Goal: Check status: Check status

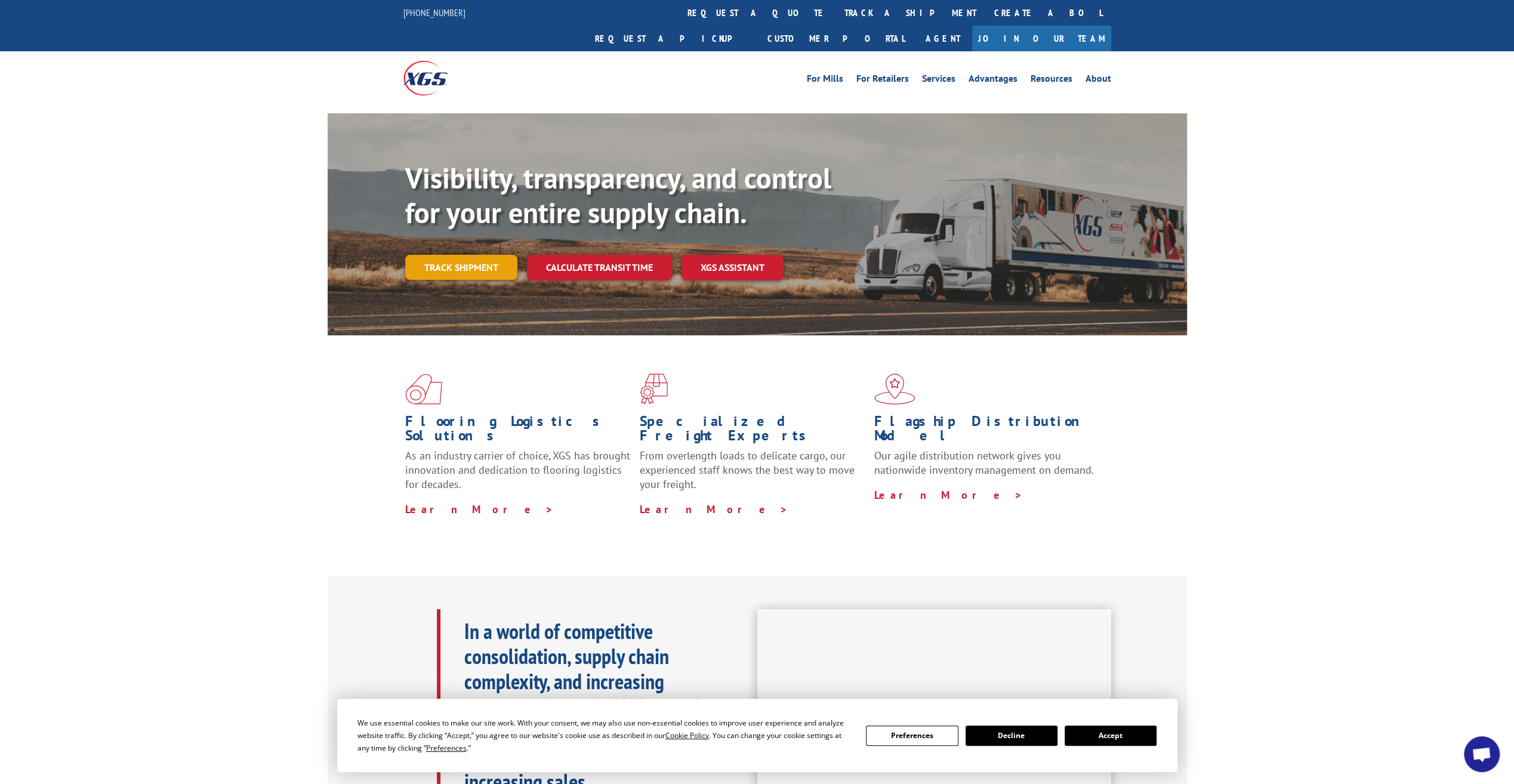
click at [482, 255] on link "Track shipment" at bounding box center [462, 267] width 113 height 25
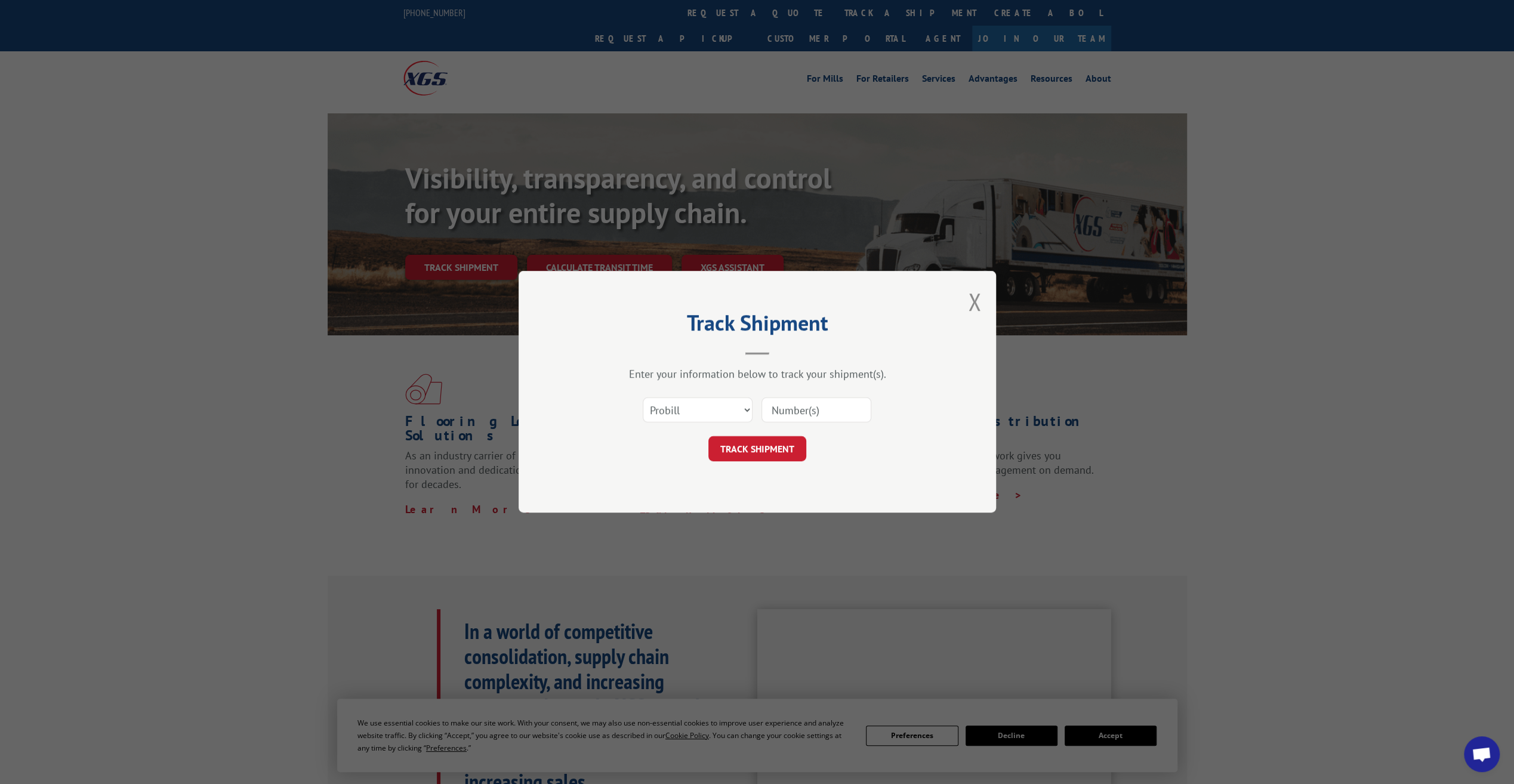
click at [822, 397] on div at bounding box center [816, 411] width 110 height 27
click at [821, 415] on input at bounding box center [816, 410] width 110 height 25
type input "17120131"
click at [763, 443] on button "TRACK SHIPMENT" at bounding box center [757, 449] width 98 height 25
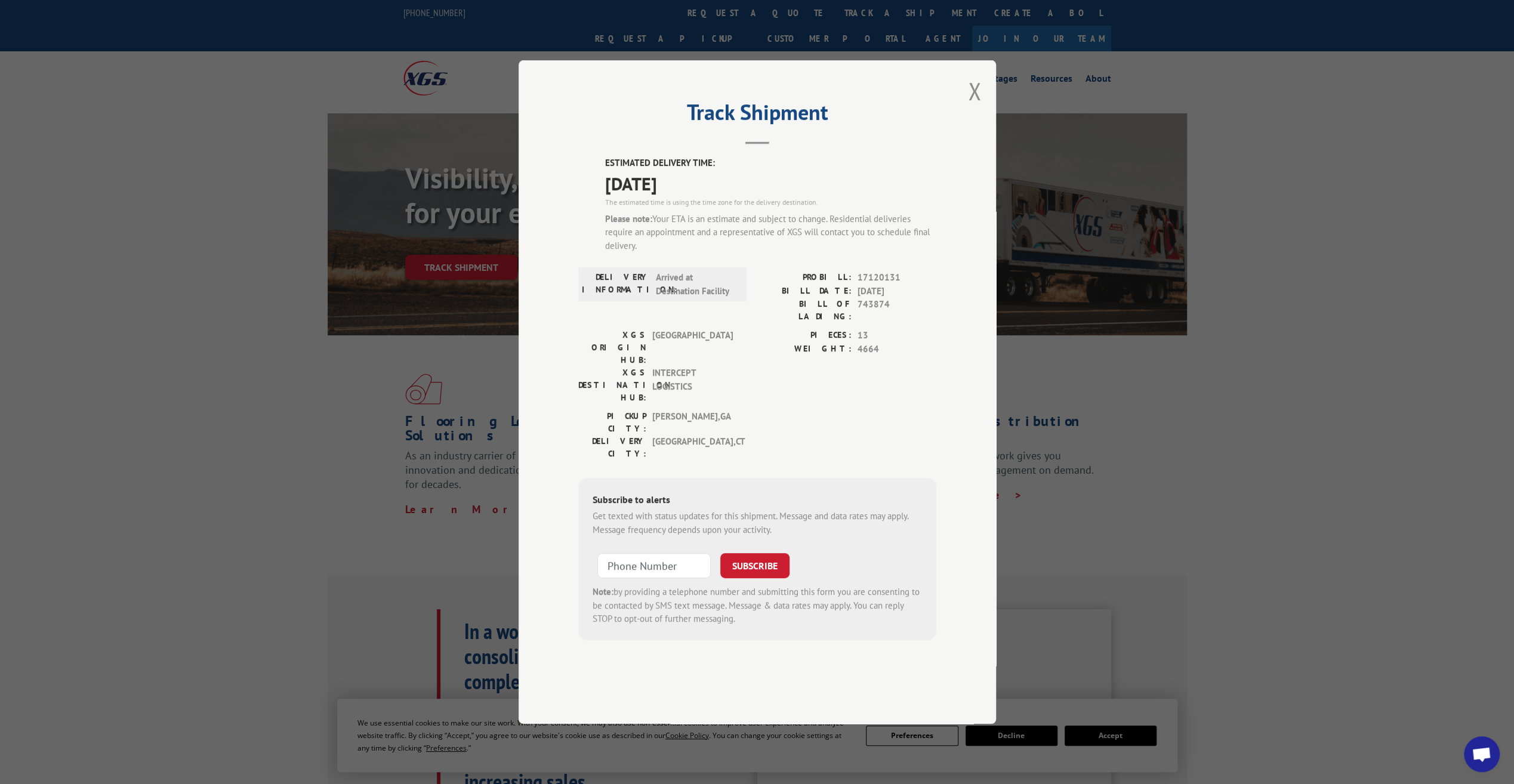
click at [863, 284] on span "17120131" at bounding box center [897, 278] width 79 height 14
drag, startPoint x: 900, startPoint y: 312, endPoint x: 785, endPoint y: 309, distance: 115.0
click at [785, 284] on div "PROBILL: 17120131" at bounding box center [846, 278] width 179 height 14
copy div "PROBILL: 17120131"
click at [1465, 754] on span "Open chat" at bounding box center [1481, 754] width 36 height 36
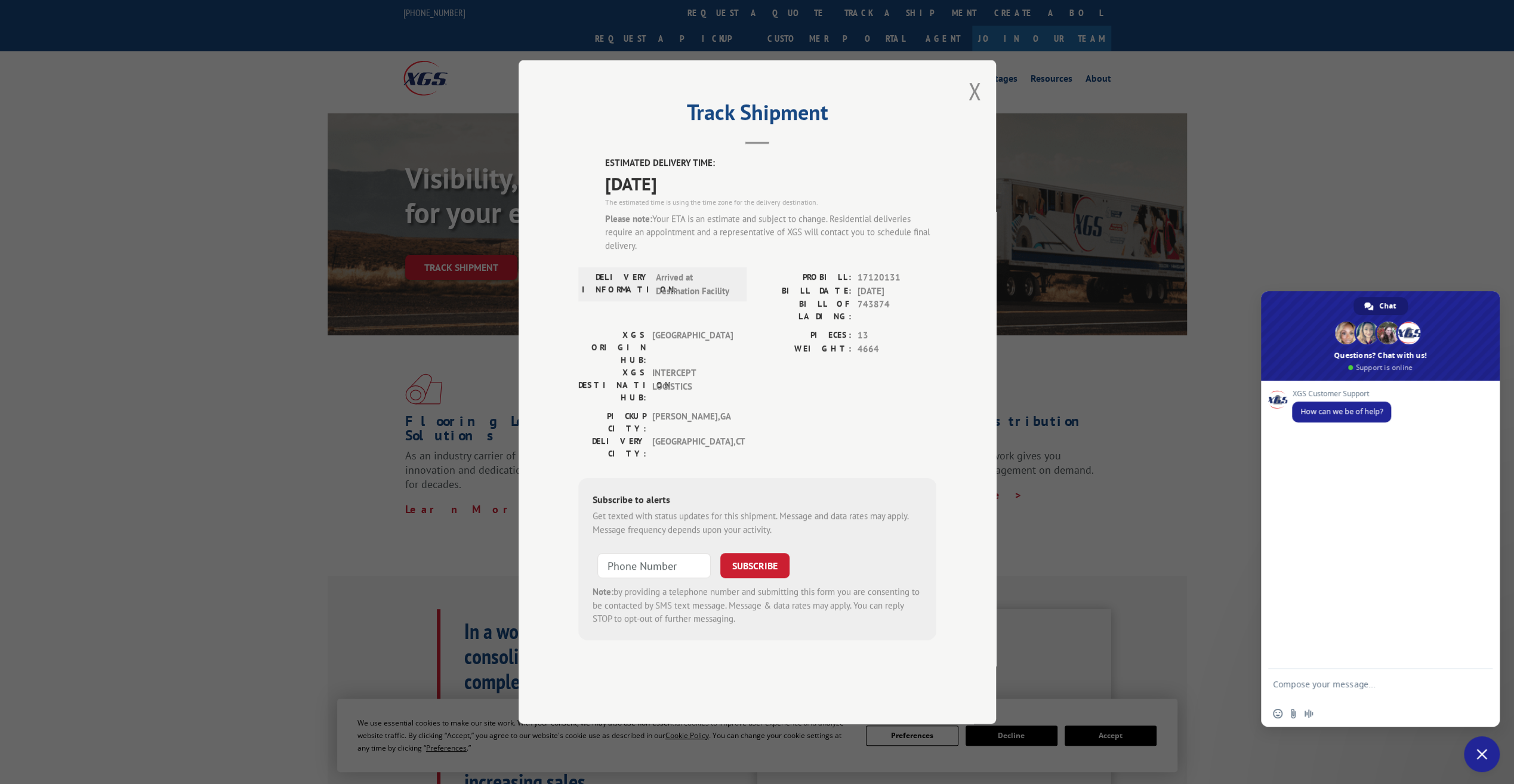
click at [1465, 754] on span "Close chat" at bounding box center [1481, 754] width 36 height 36
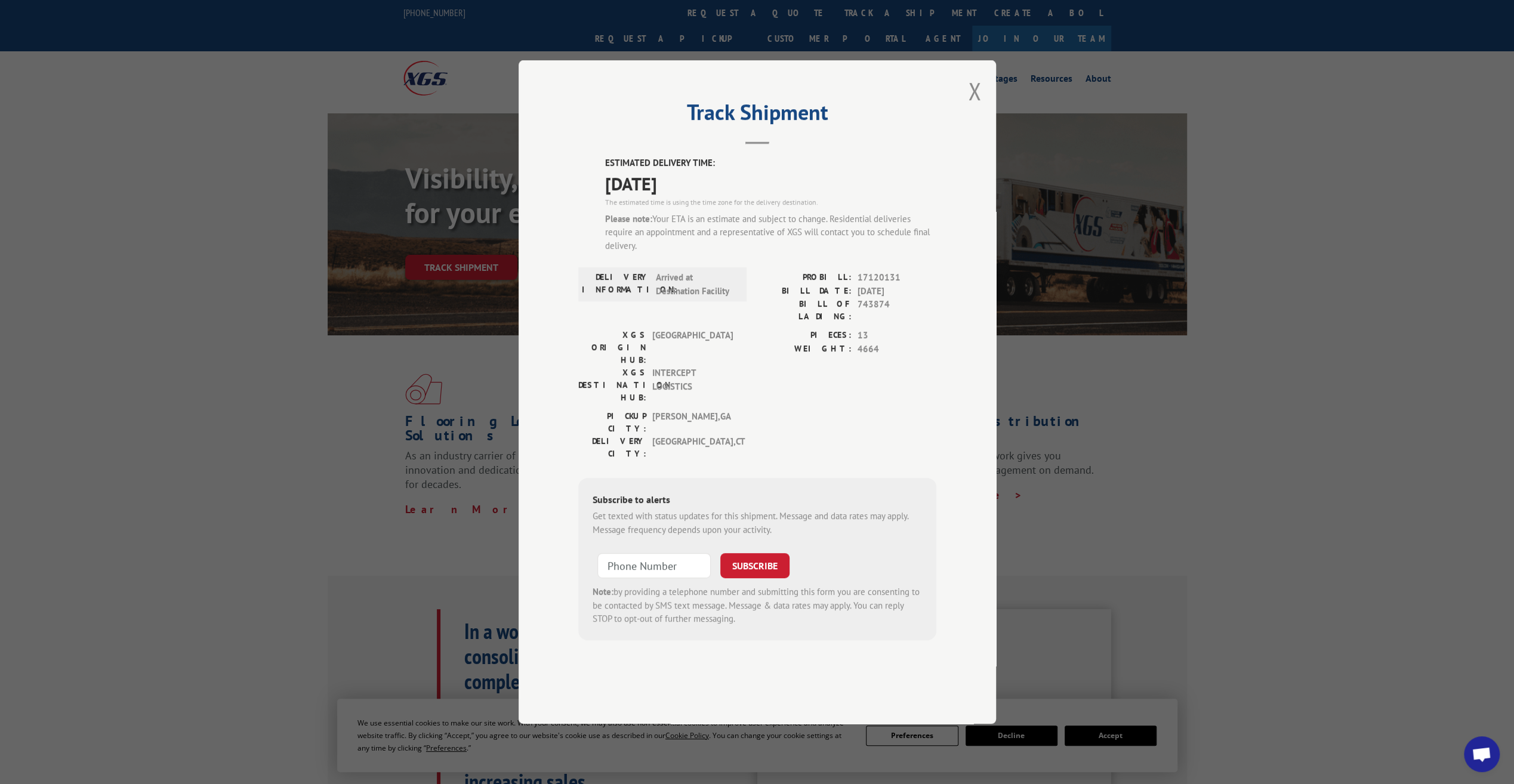
click at [1469, 754] on span "Open chat" at bounding box center [1481, 754] width 36 height 36
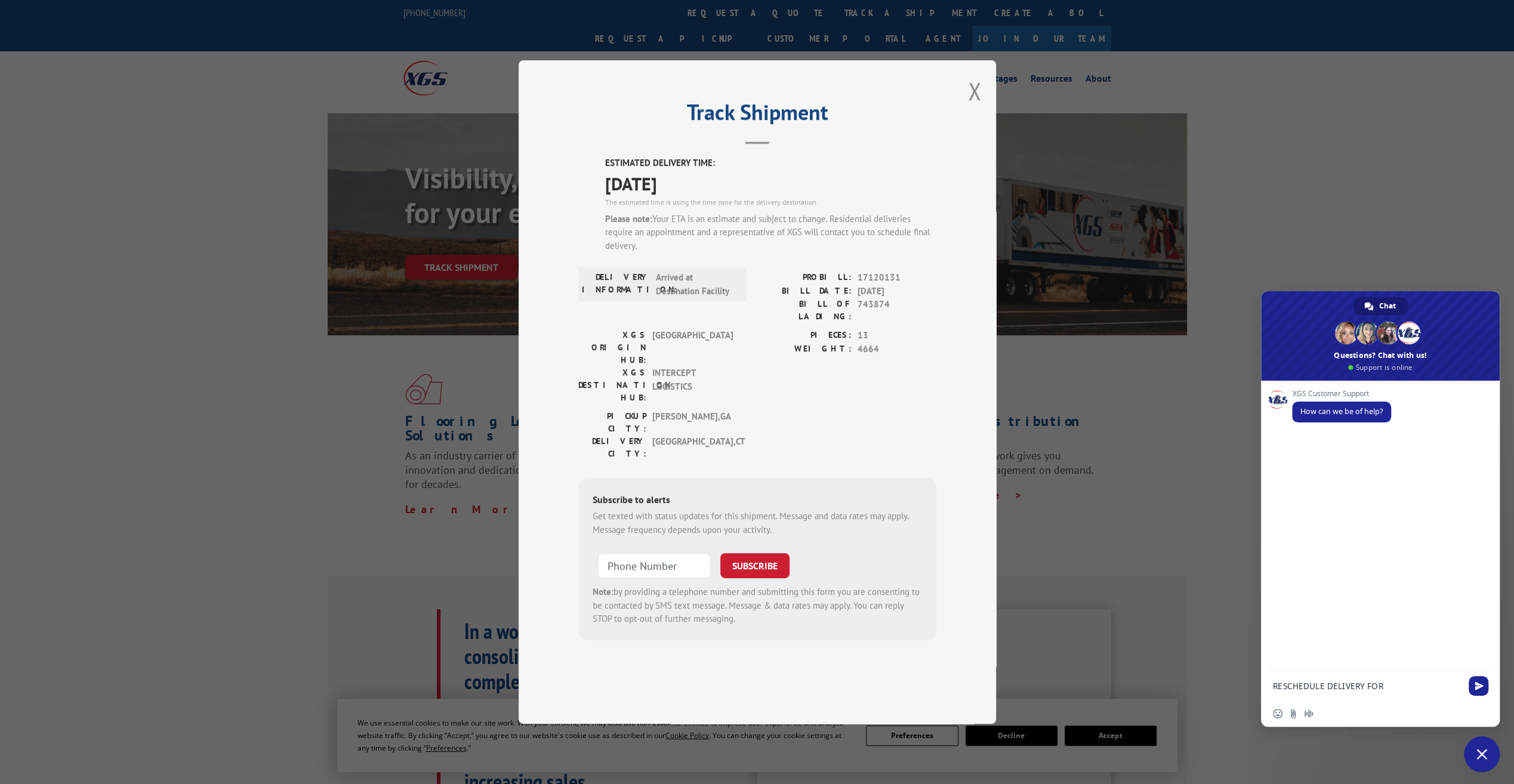
paste textarea "PROBILL: 17120131"
type textarea "RESCHEDULE DELIVERY FOR PROBILL: 17120131"
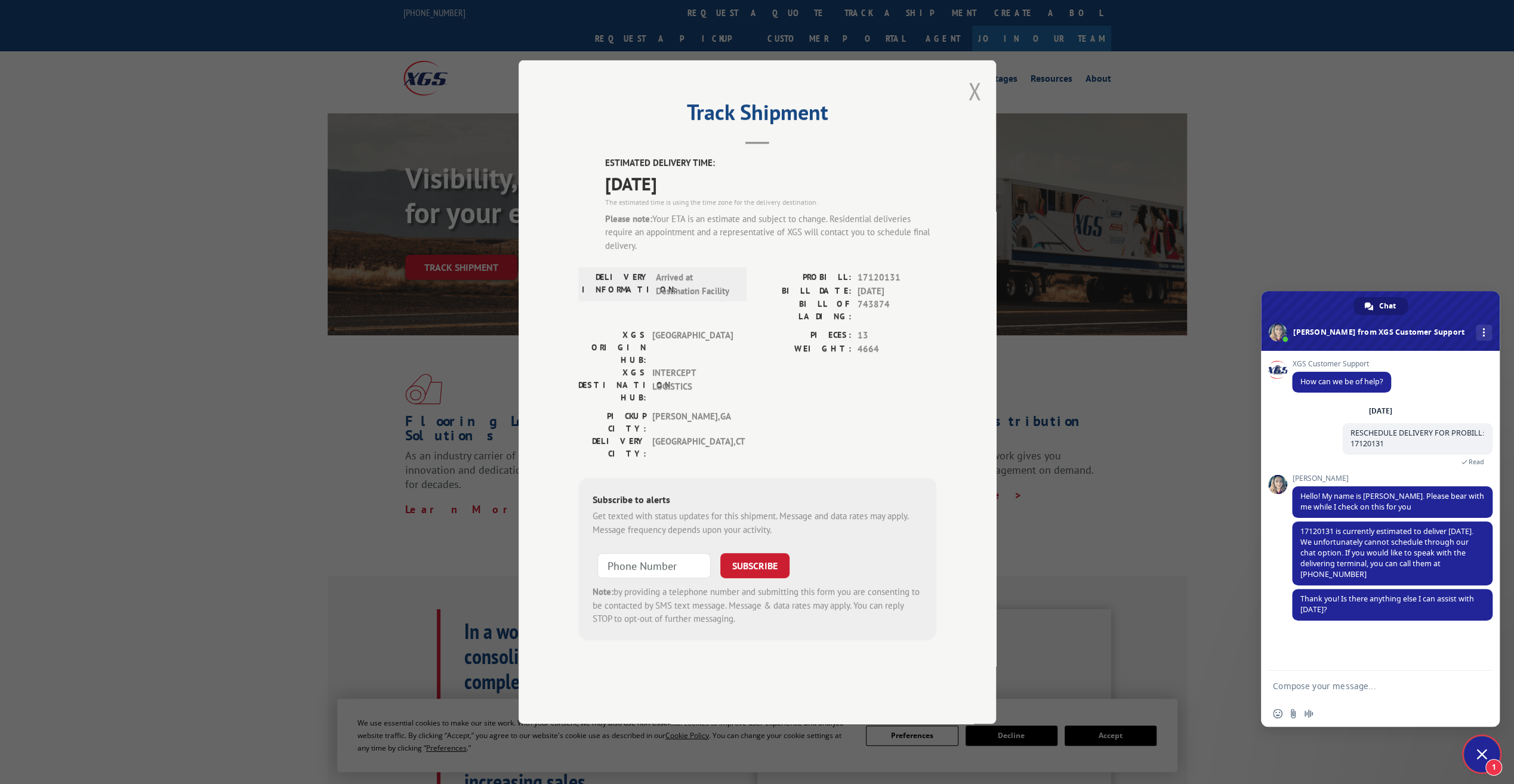
click at [976, 106] on button "Close modal" at bounding box center [974, 91] width 13 height 32
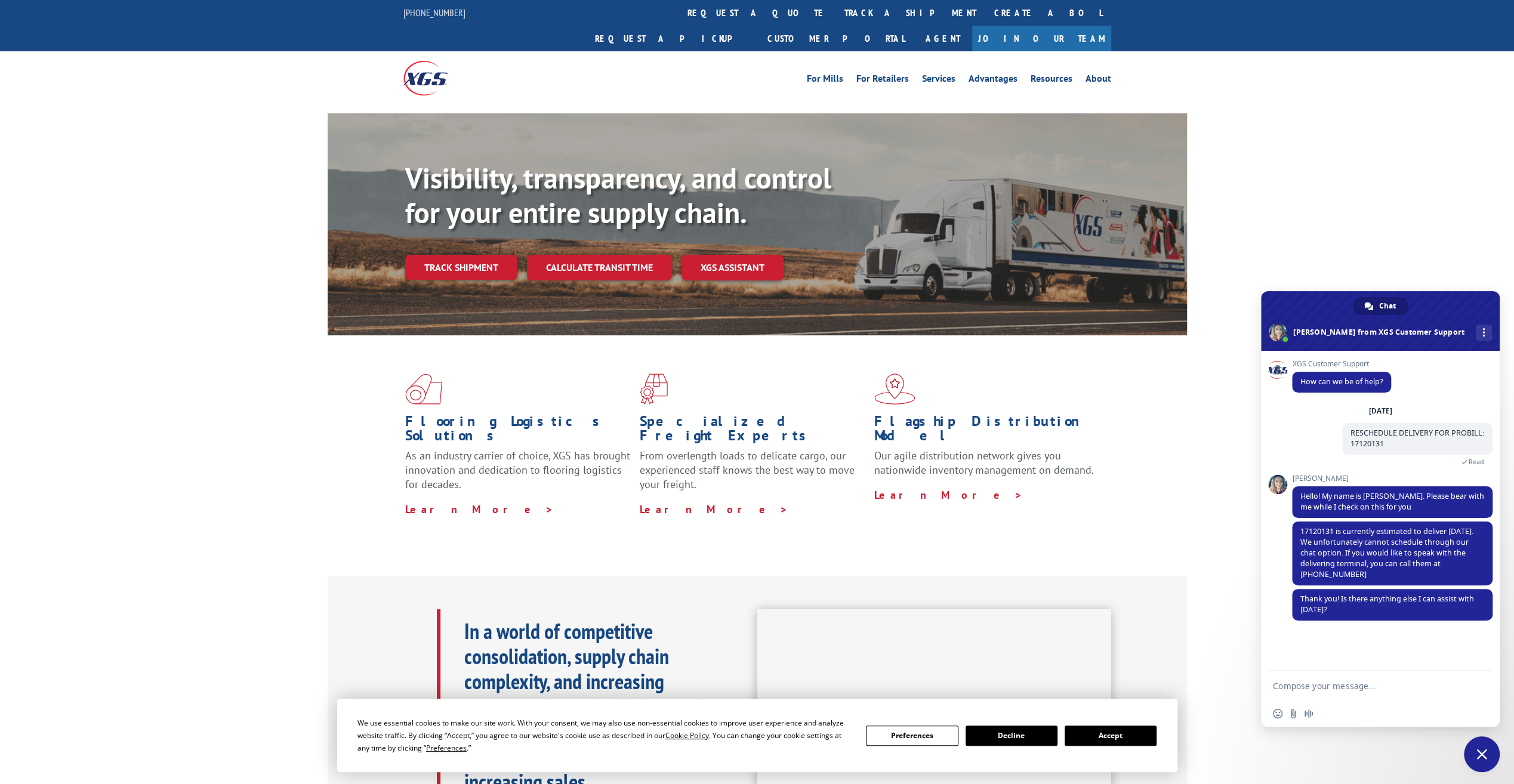
click at [1352, 204] on div "Visibility, transparency, and control for your entire supply chain. Track shipm…" at bounding box center [757, 236] width 1514 height 245
